Goal: Navigation & Orientation: Find specific page/section

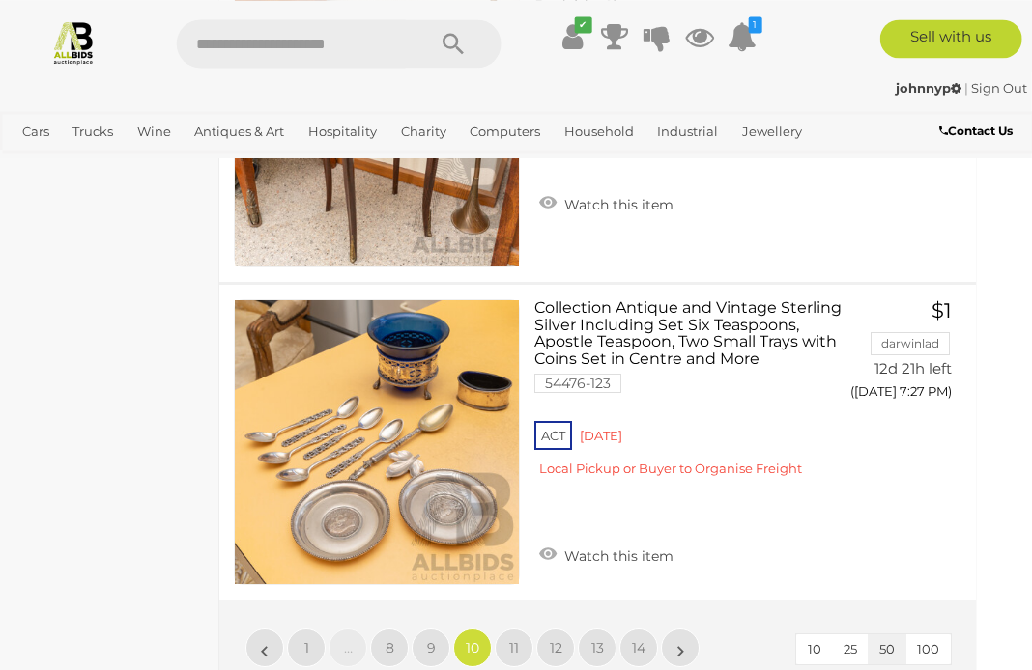
scroll to position [16094, 28]
click at [515, 639] on span "11" at bounding box center [513, 647] width 10 height 17
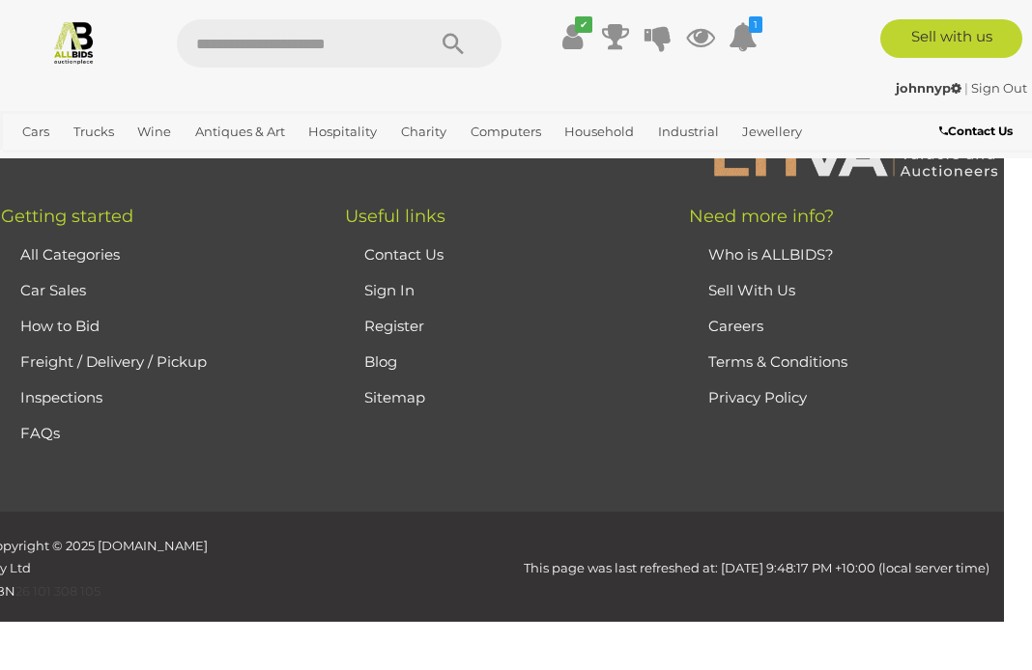
scroll to position [496, 0]
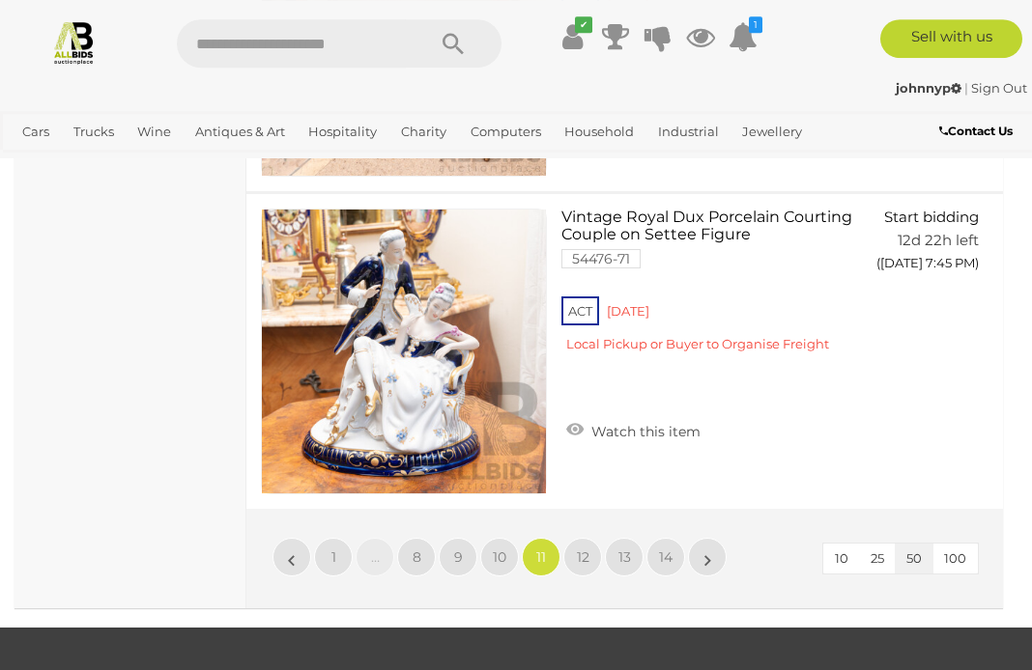
scroll to position [16149, 0]
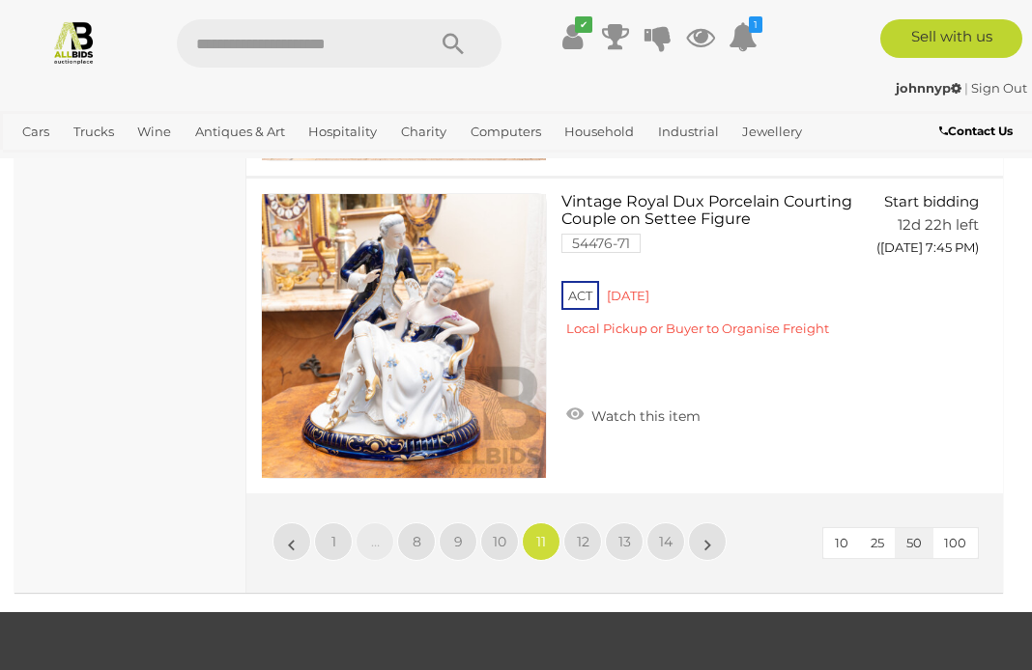
click at [592, 523] on link "12" at bounding box center [582, 542] width 39 height 39
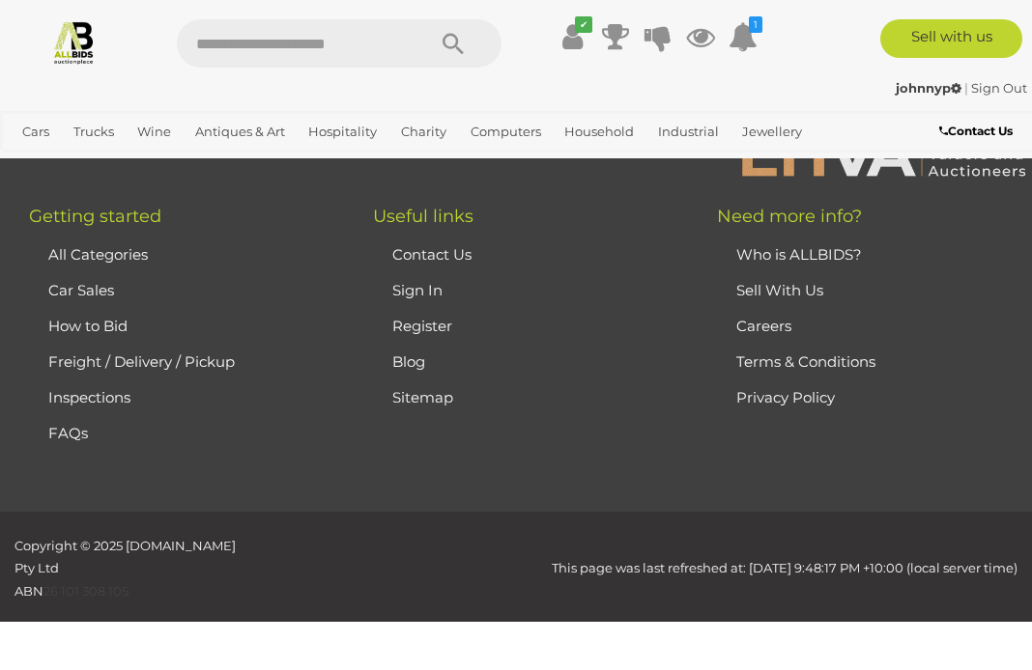
scroll to position [496, 0]
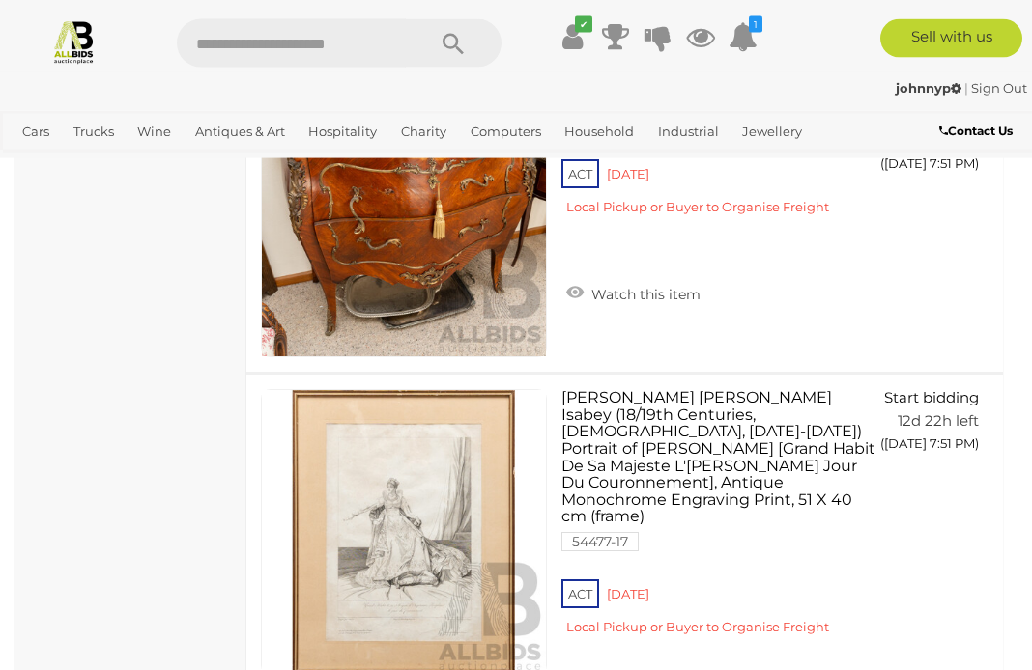
scroll to position [5492, 0]
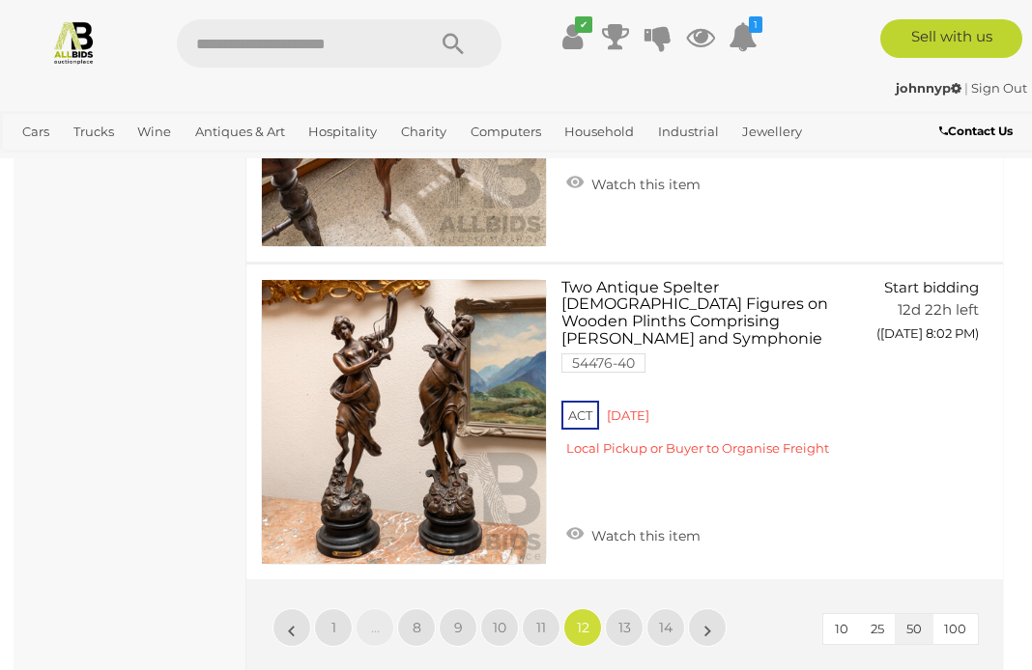
click at [636, 609] on link "13" at bounding box center [624, 628] width 39 height 39
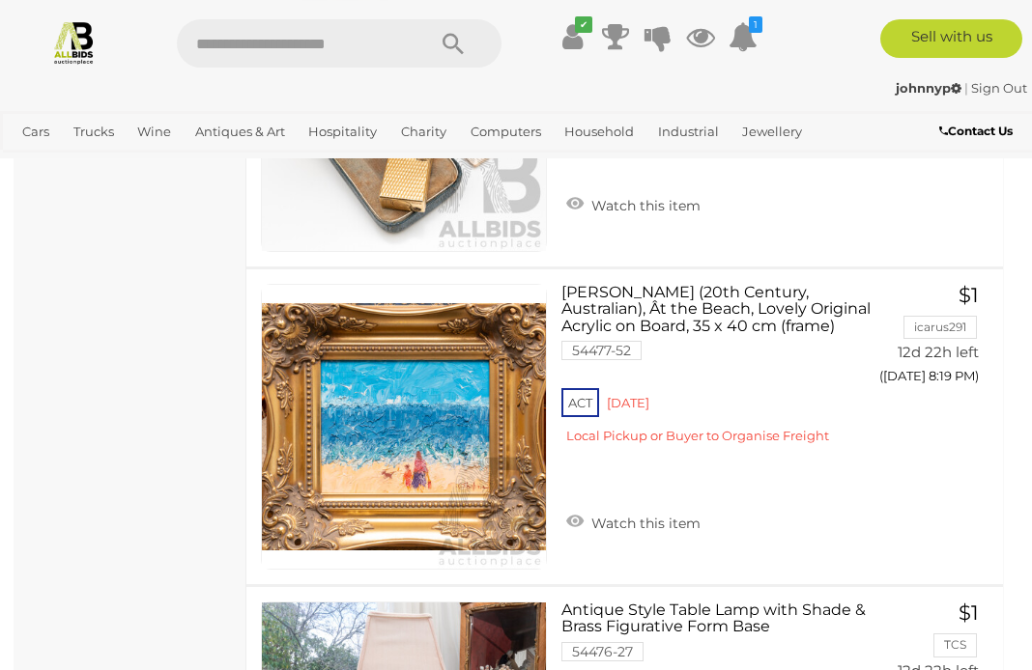
scroll to position [10974, 0]
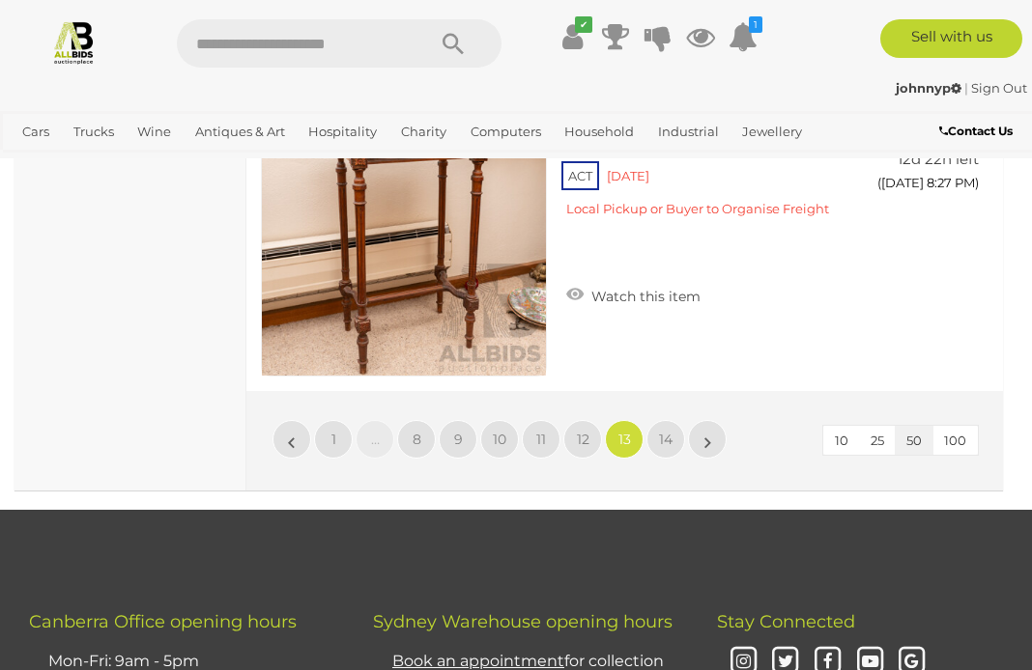
click at [666, 431] on span "14" at bounding box center [666, 439] width 14 height 17
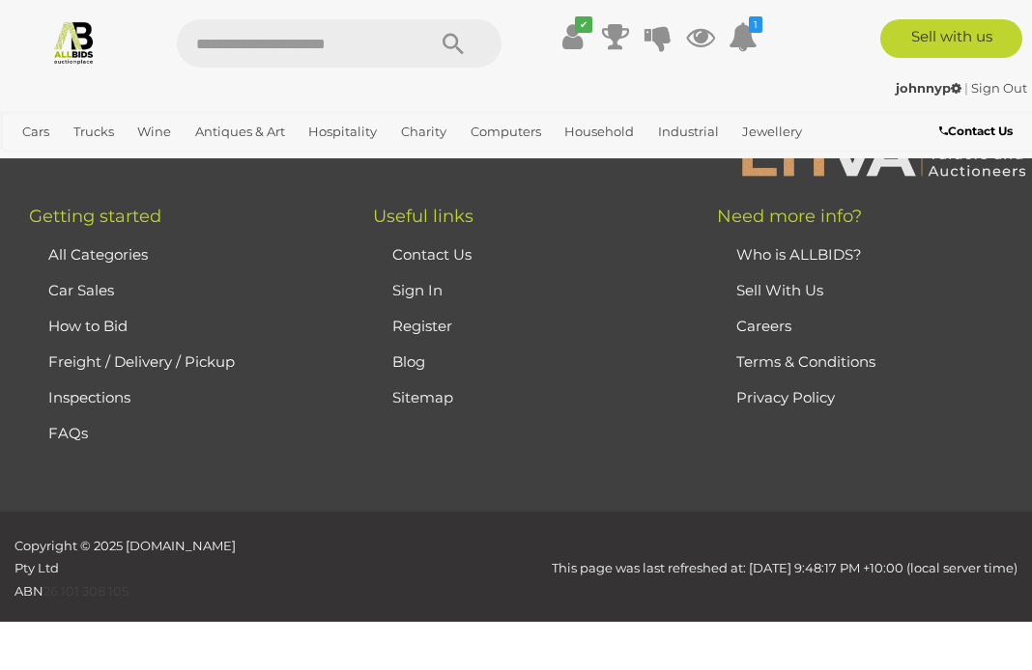
scroll to position [496, 0]
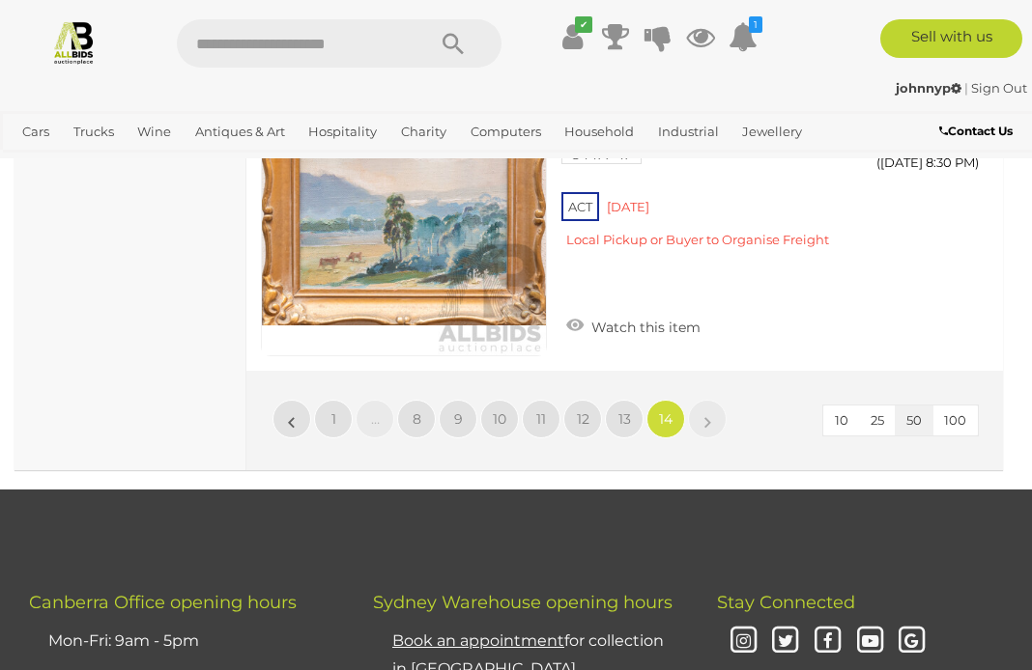
click at [455, 411] on span "9" at bounding box center [458, 419] width 9 height 17
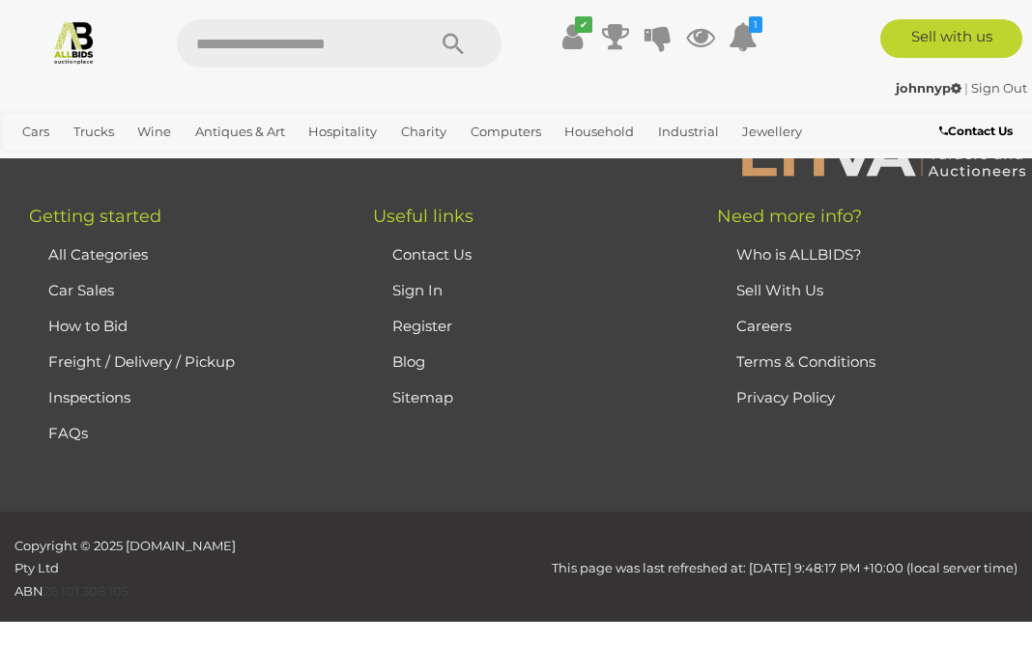
scroll to position [496, 0]
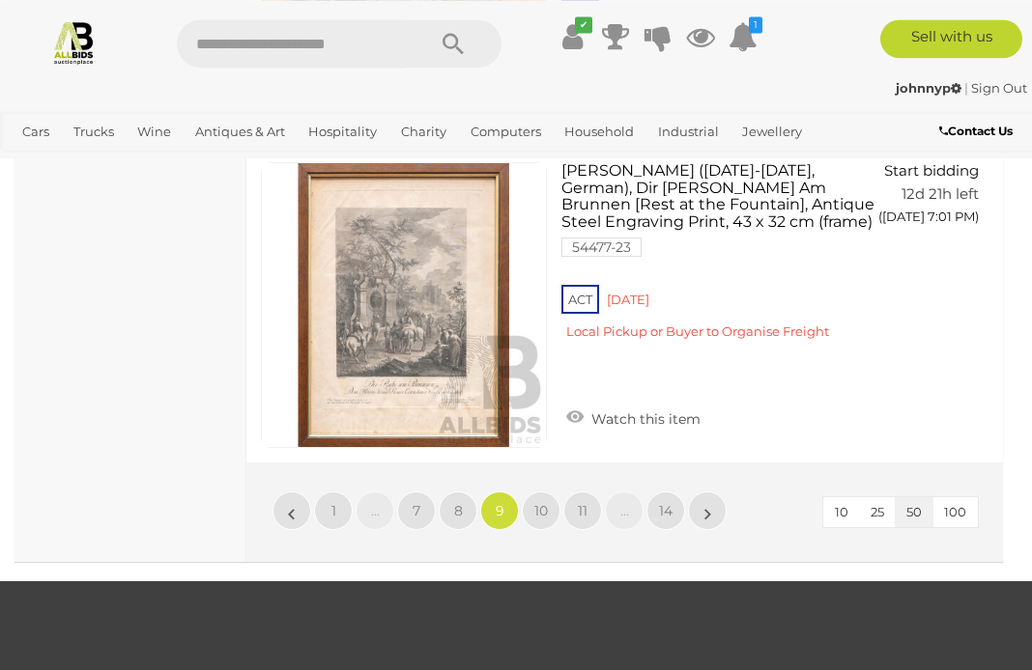
scroll to position [16311, 0]
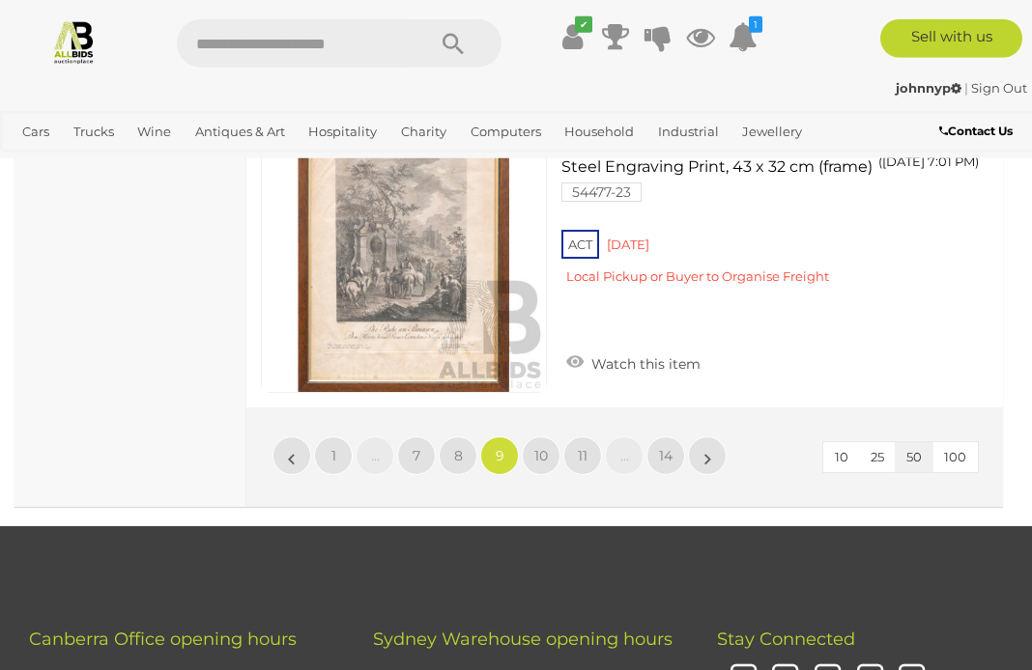
click at [456, 447] on span "8" at bounding box center [458, 455] width 9 height 17
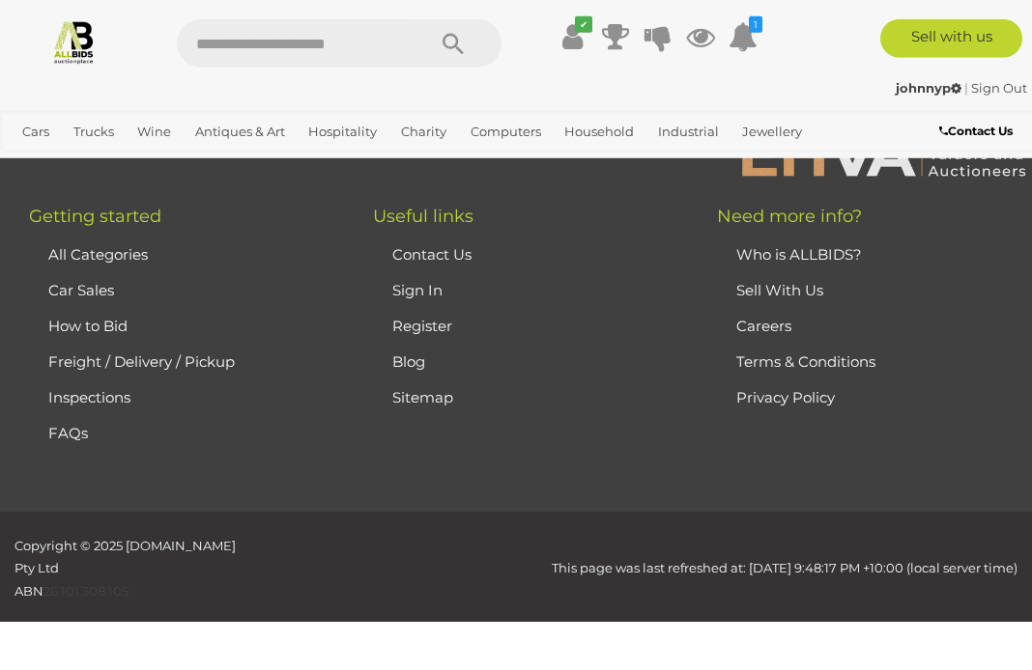
scroll to position [496, 0]
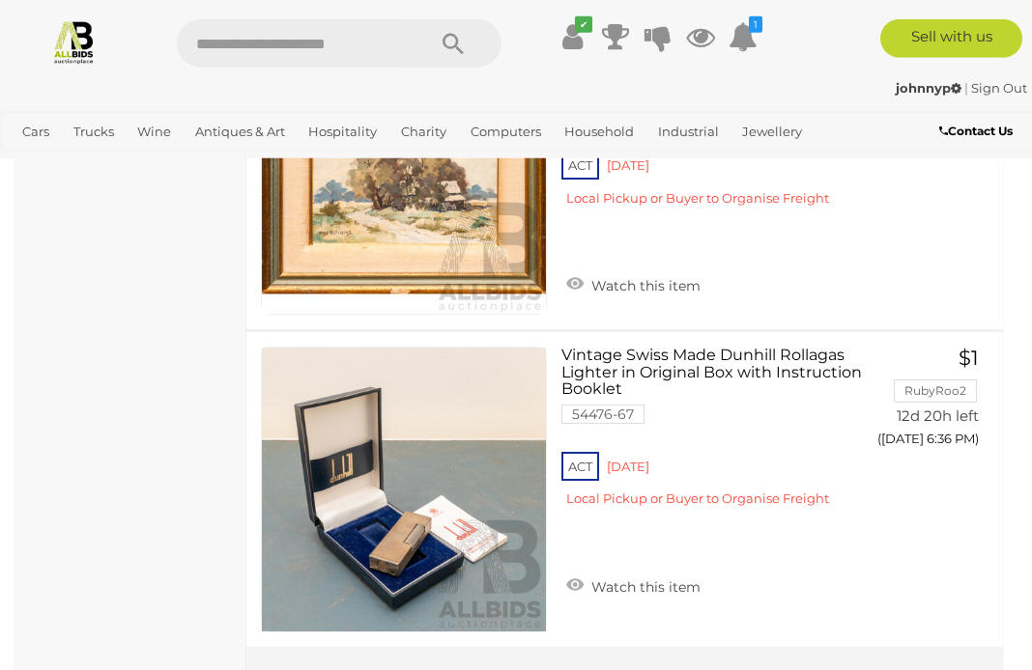
scroll to position [16711, 0]
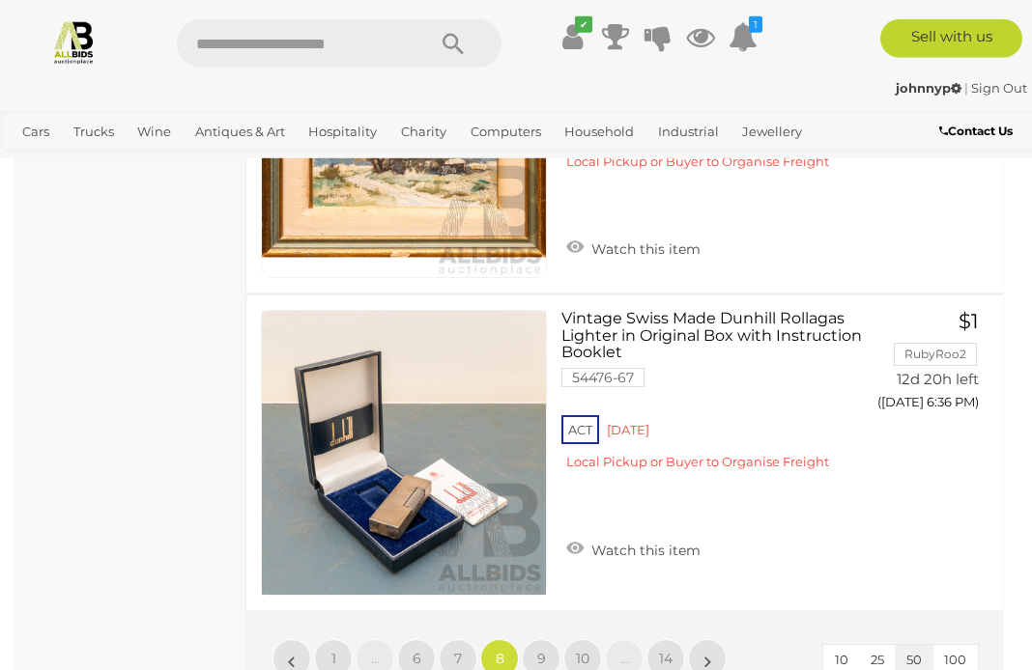
click at [332, 641] on span "1" at bounding box center [333, 658] width 5 height 17
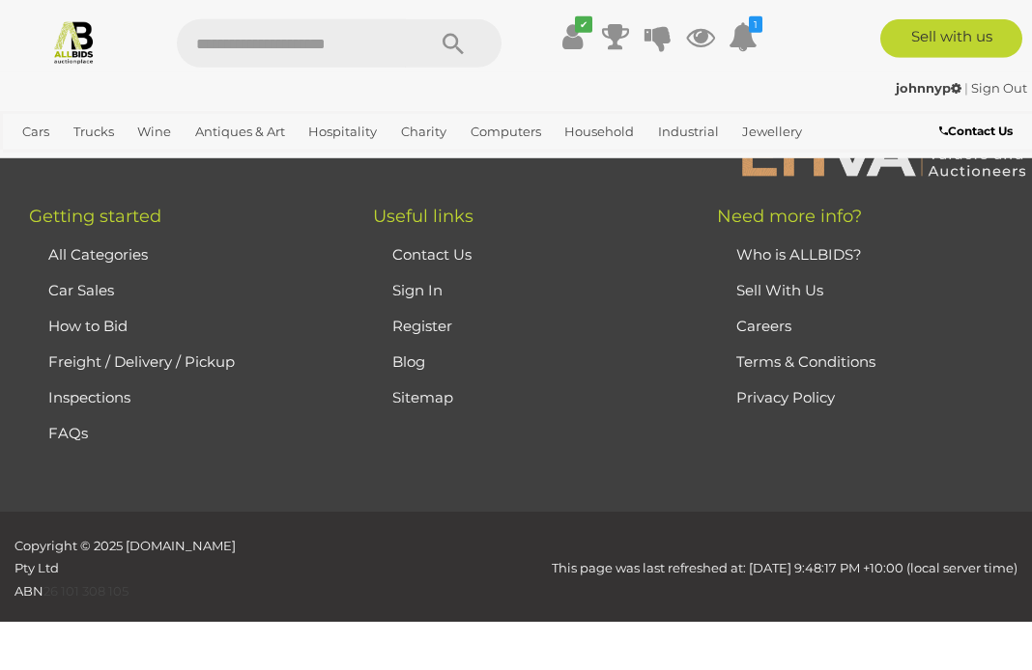
scroll to position [496, 0]
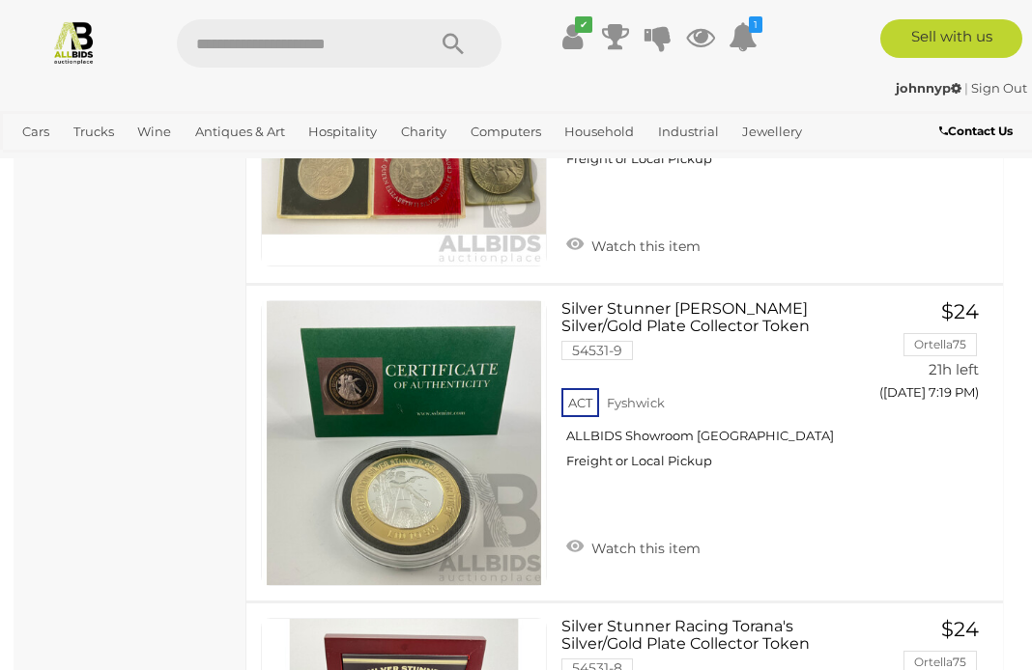
scroll to position [14747, 0]
click at [0, 0] on link "View All Wine Auctions" at bounding box center [0, 0] width 0 height 0
